Goal: Browse casually

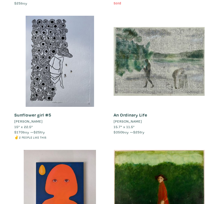
scroll to position [2487, 0]
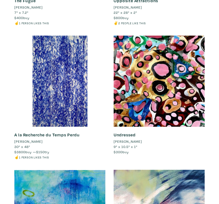
scroll to position [867, 0]
